Goal: Task Accomplishment & Management: Use online tool/utility

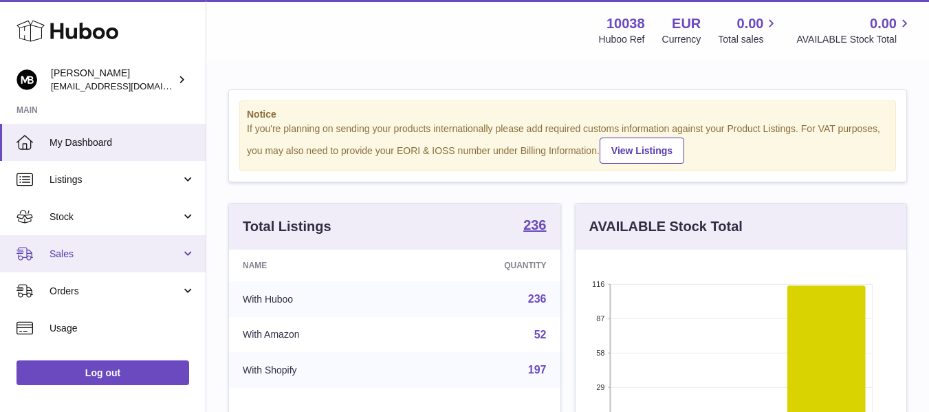
scroll to position [215, 336]
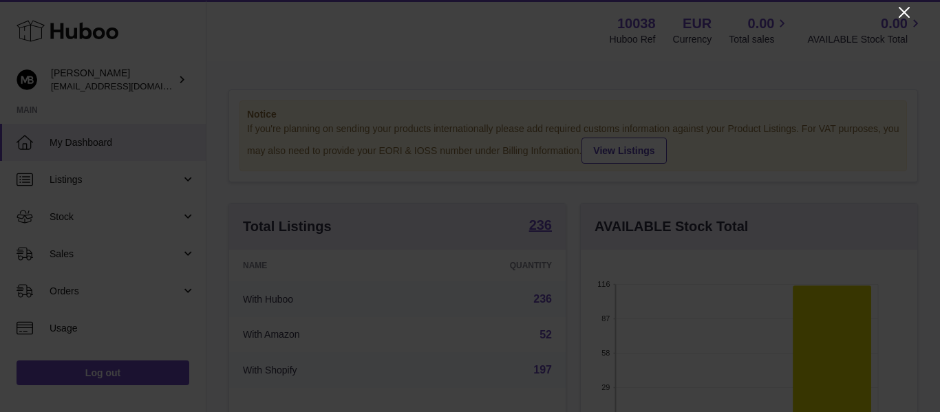
click at [903, 8] on icon "Close" at bounding box center [904, 12] width 17 height 17
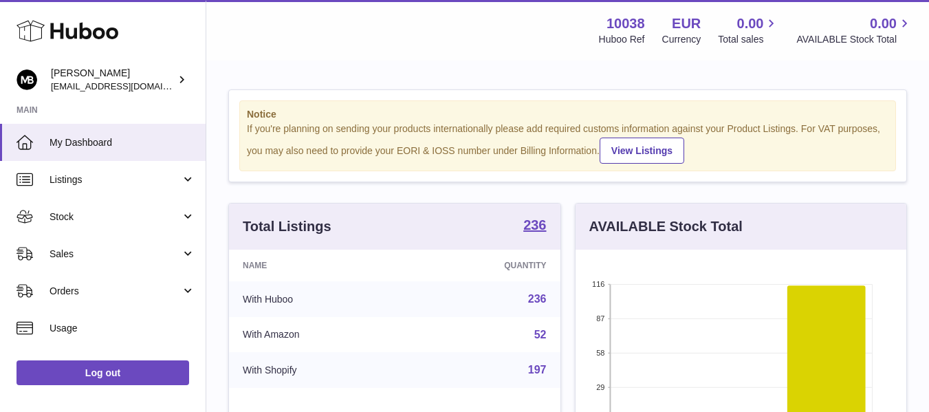
scroll to position [687683, 687566]
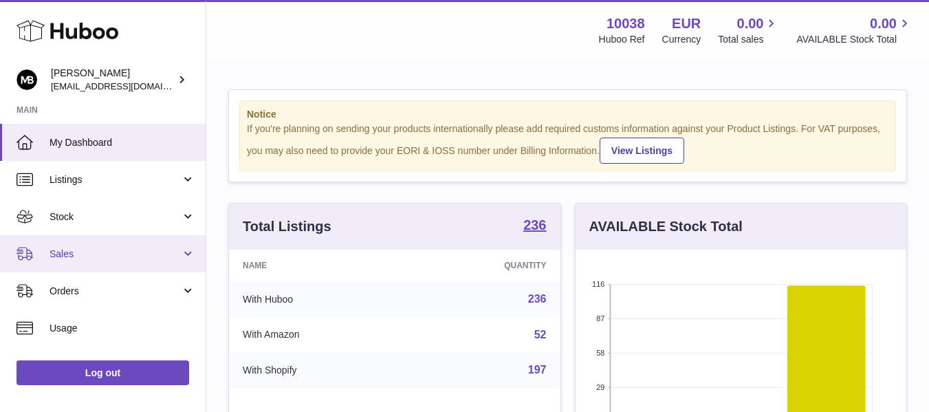
click at [83, 256] on span "Sales" at bounding box center [115, 254] width 131 height 13
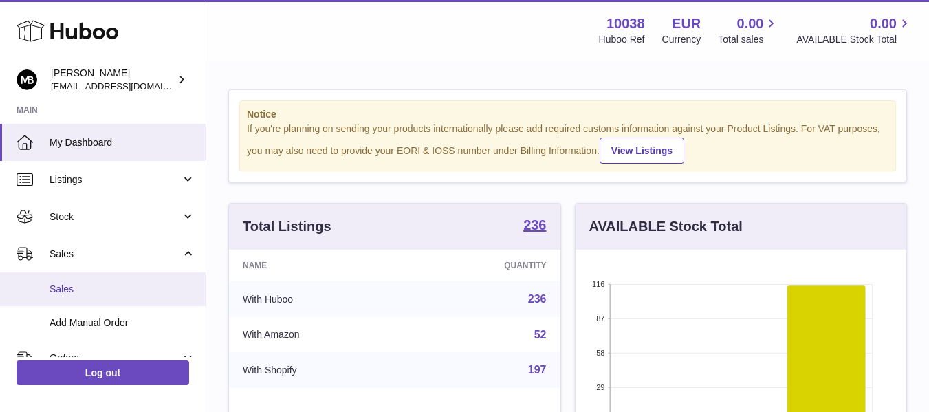
click at [75, 291] on span "Sales" at bounding box center [123, 289] width 146 height 13
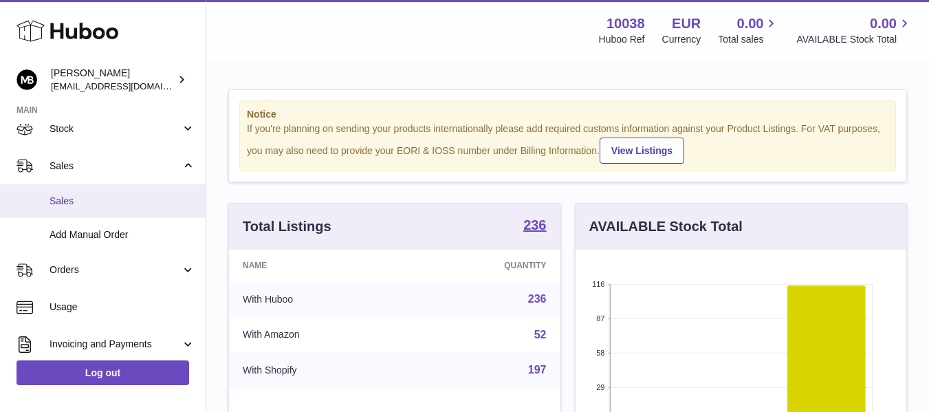
scroll to position [115, 0]
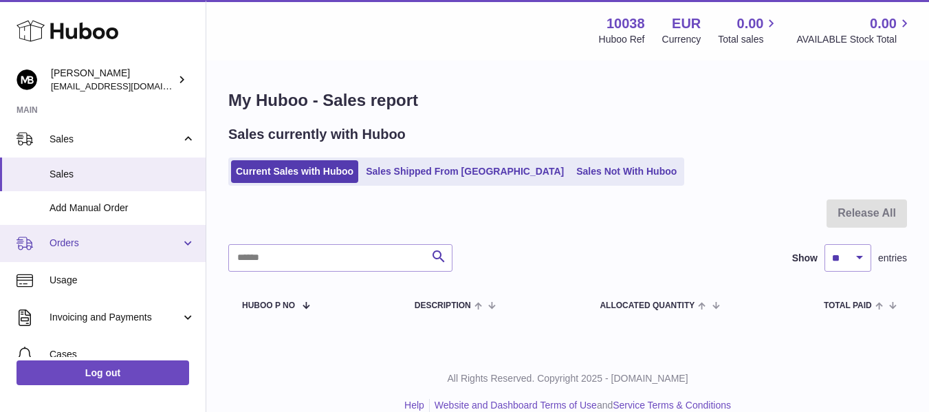
scroll to position [229, 0]
